Goal: Task Accomplishment & Management: Use online tool/utility

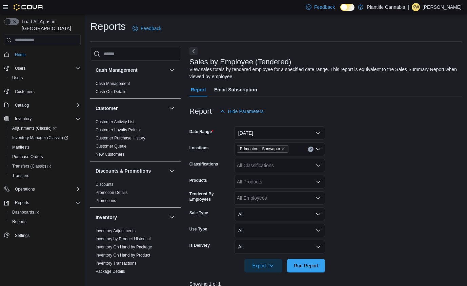
scroll to position [151, 0]
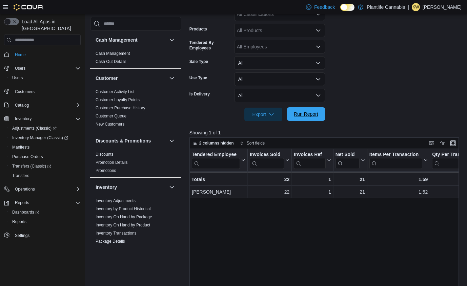
click at [291, 116] on span "Run Report" at bounding box center [306, 114] width 30 height 14
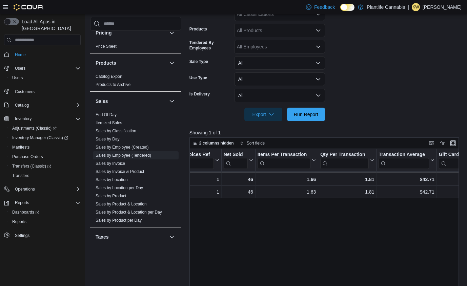
scroll to position [362, 0]
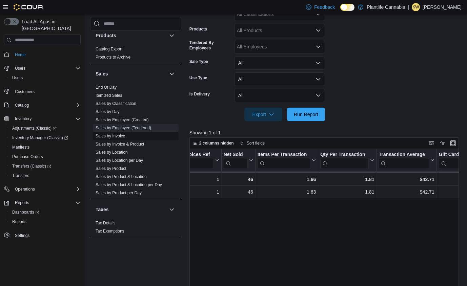
click at [123, 134] on link "Sales by Invoice" at bounding box center [109, 136] width 29 height 5
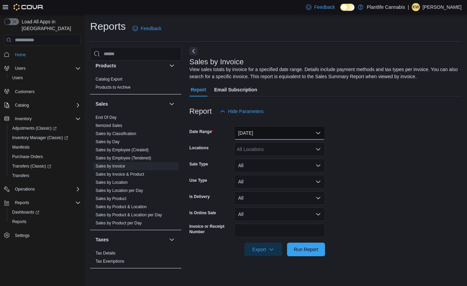
click at [257, 133] on button "Yesterday" at bounding box center [279, 133] width 91 height 14
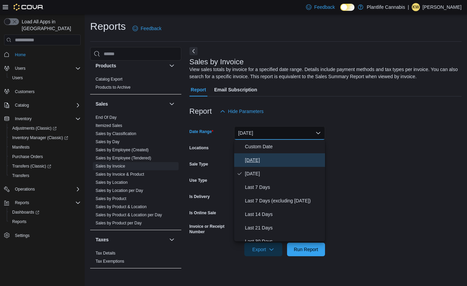
click at [251, 158] on span "Today" at bounding box center [283, 160] width 77 height 8
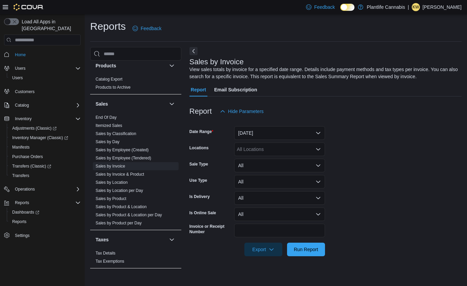
click at [254, 149] on div "All Locations" at bounding box center [279, 150] width 91 height 14
type input "***"
click at [253, 161] on span "Edmonton - Sunwapta" at bounding box center [275, 160] width 47 height 7
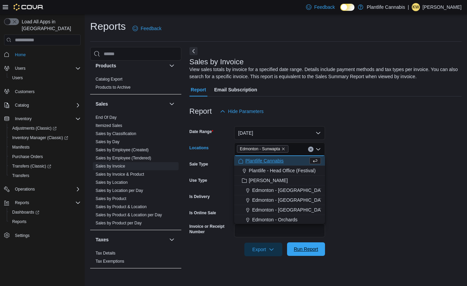
click at [298, 252] on span "Run Report" at bounding box center [306, 249] width 24 height 7
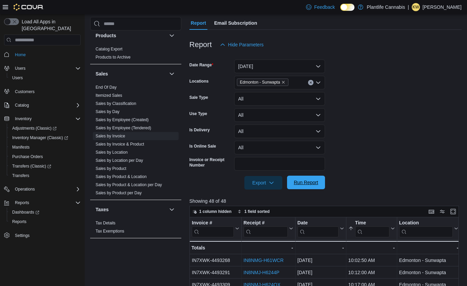
click at [295, 186] on span "Run Report" at bounding box center [306, 183] width 30 height 14
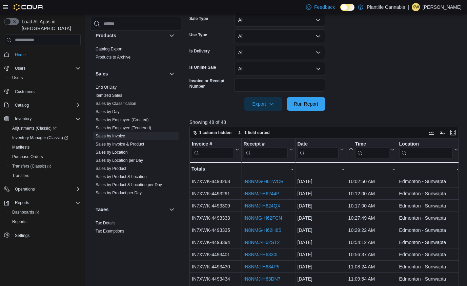
scroll to position [164, 0]
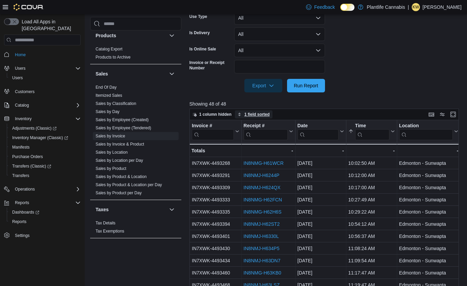
click at [259, 116] on span "1 field sorted" at bounding box center [256, 114] width 25 height 5
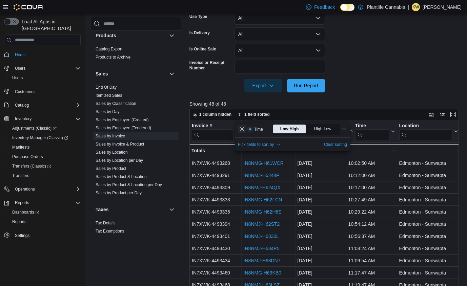
click at [242, 132] on button "Remove Time from data grid sort" at bounding box center [242, 129] width 8 height 8
click at [250, 116] on span "Sort fields" at bounding box center [253, 114] width 18 height 5
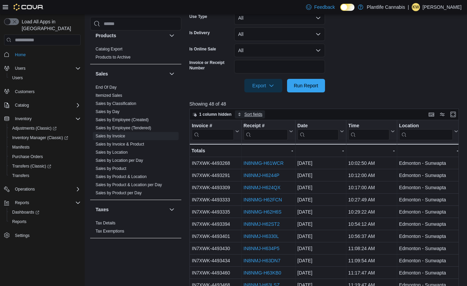
click at [251, 116] on span "Sort fields" at bounding box center [253, 114] width 18 height 5
click at [249, 137] on span "Pick fields to sort by" at bounding box center [259, 140] width 43 height 8
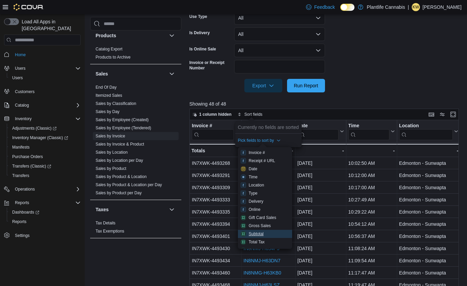
click at [256, 233] on div "Subtotal" at bounding box center [255, 233] width 15 height 5
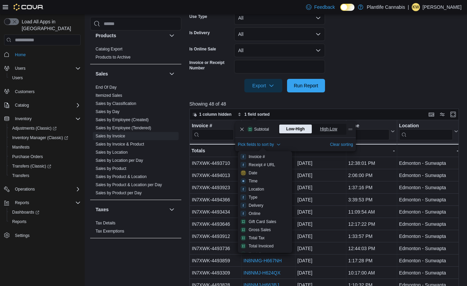
click at [335, 129] on span "High-Low" at bounding box center [329, 129] width 19 height 10
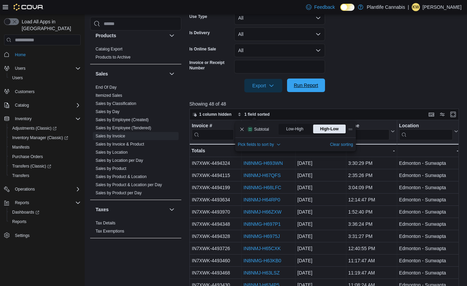
click at [319, 87] on span "Run Report" at bounding box center [306, 86] width 30 height 14
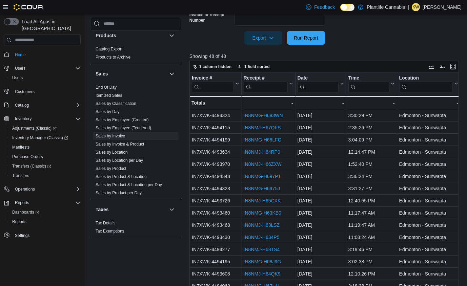
scroll to position [213, 0]
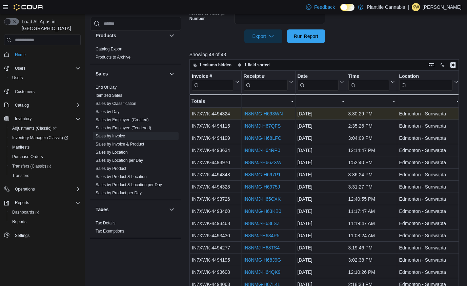
click at [266, 112] on link "IN8NMG-H693WN" at bounding box center [262, 113] width 39 height 5
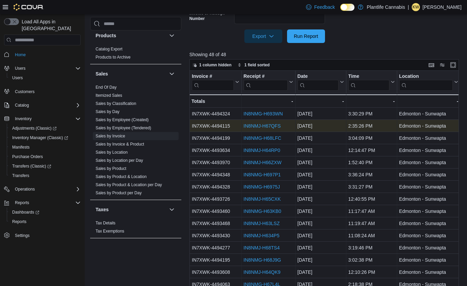
click at [275, 124] on link "IN8NMJ-H67QFS" at bounding box center [261, 125] width 37 height 5
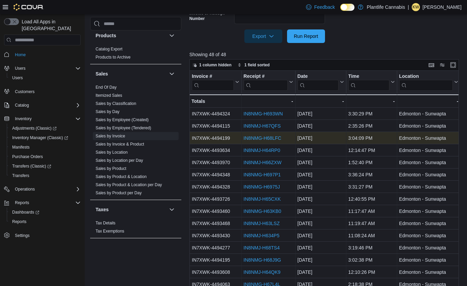
click at [275, 138] on link "IN8NMG-H68LFC" at bounding box center [262, 137] width 38 height 5
